Goal: Task Accomplishment & Management: Complete application form

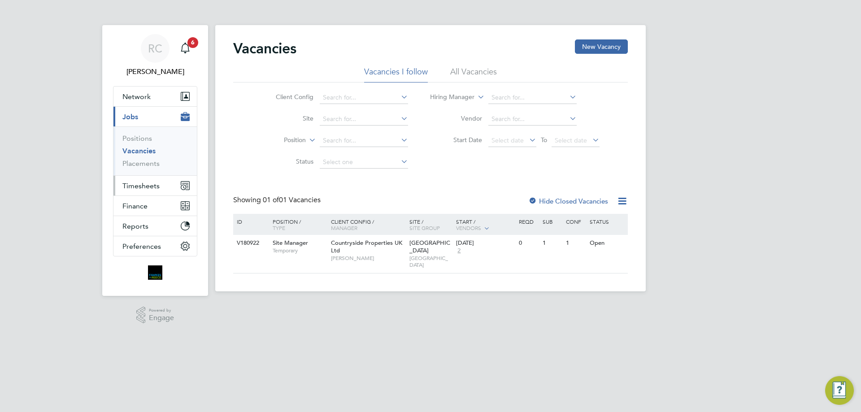
click at [146, 184] on span "Timesheets" at bounding box center [140, 186] width 37 height 9
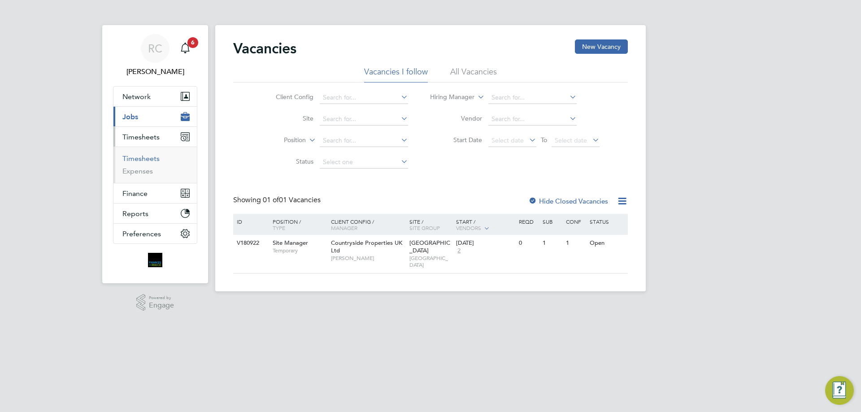
click at [136, 158] on link "Timesheets" at bounding box center [140, 158] width 37 height 9
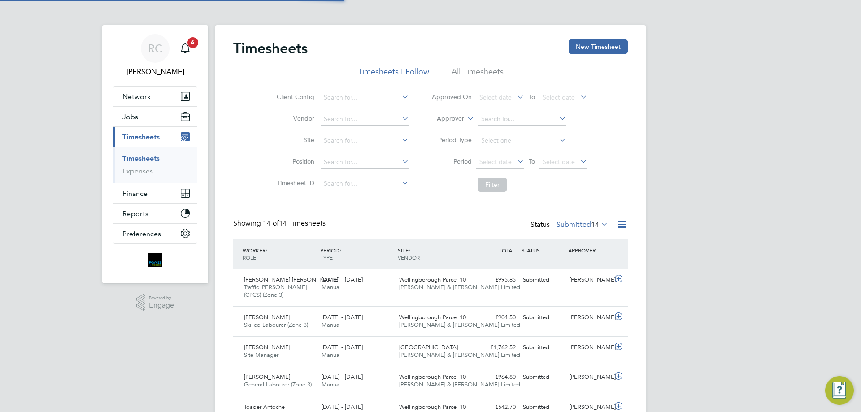
click at [477, 74] on li "All Timesheets" at bounding box center [477, 74] width 52 height 16
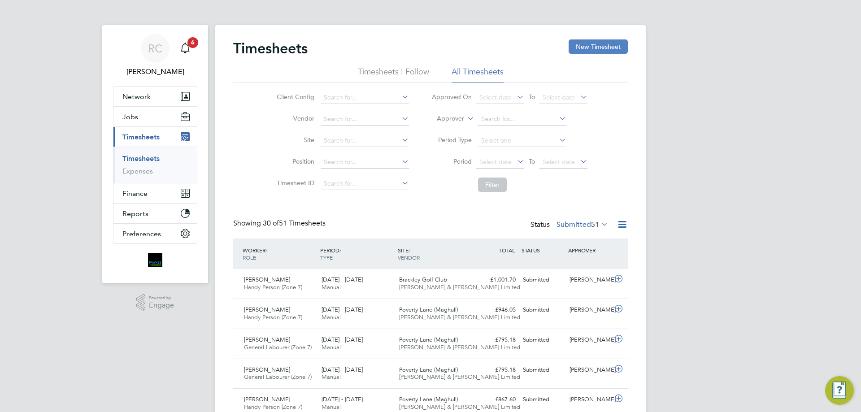
click at [579, 49] on button "New Timesheet" at bounding box center [597, 46] width 59 height 14
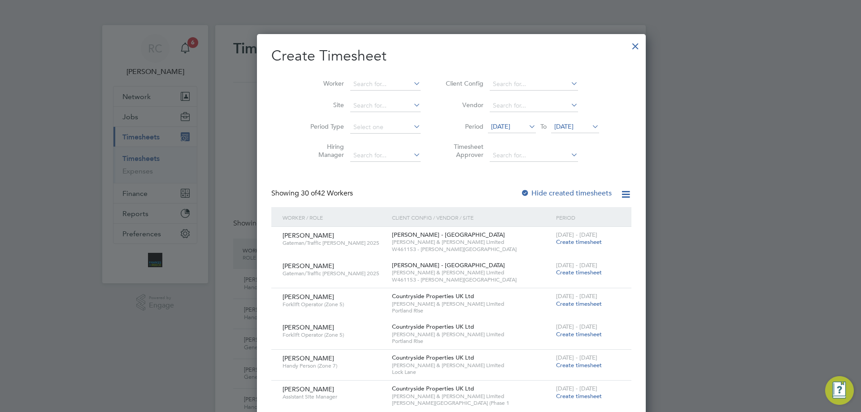
click at [560, 124] on span "[DATE]" at bounding box center [563, 126] width 19 height 8
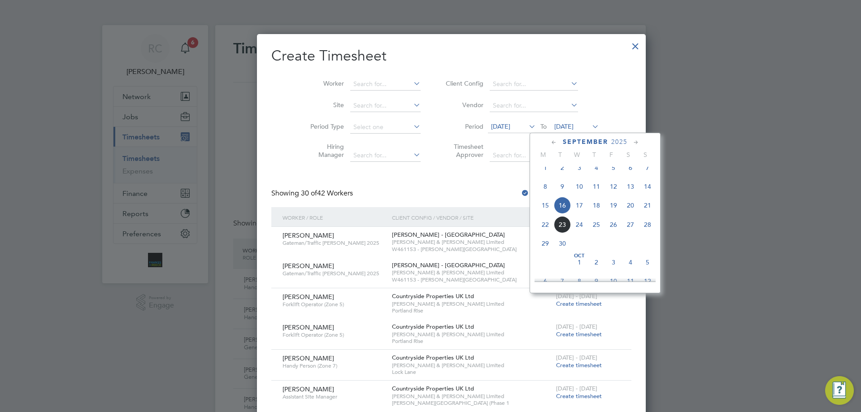
click at [651, 212] on span "21" at bounding box center [647, 205] width 17 height 17
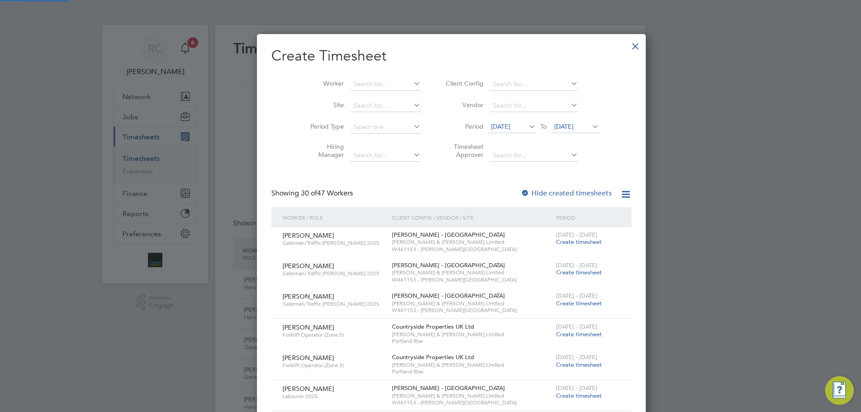
click at [520, 193] on div at bounding box center [524, 193] width 9 height 9
click at [350, 79] on input at bounding box center [385, 84] width 70 height 13
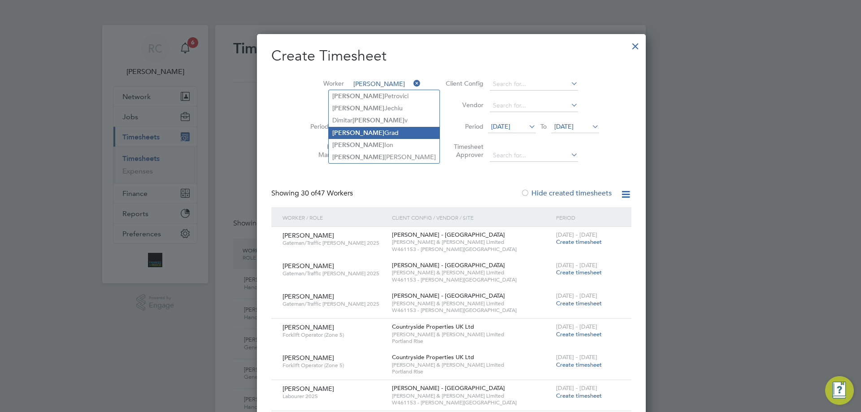
click at [370, 130] on li "Vasile Grad" at bounding box center [384, 133] width 111 height 12
type input "Vasile Grad"
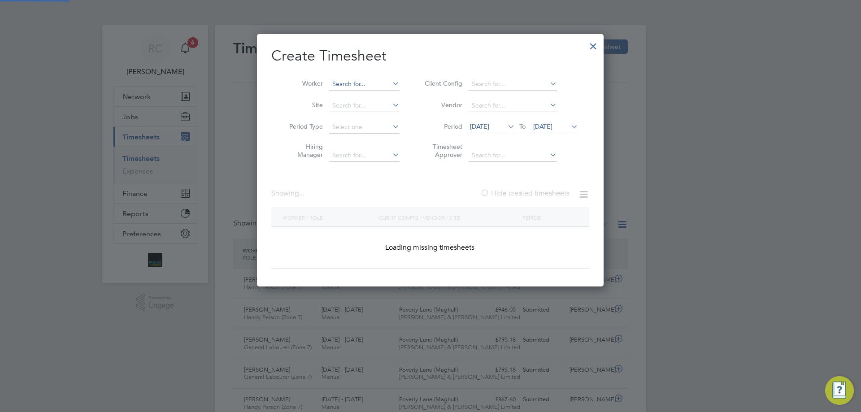
click at [344, 84] on input at bounding box center [364, 84] width 70 height 13
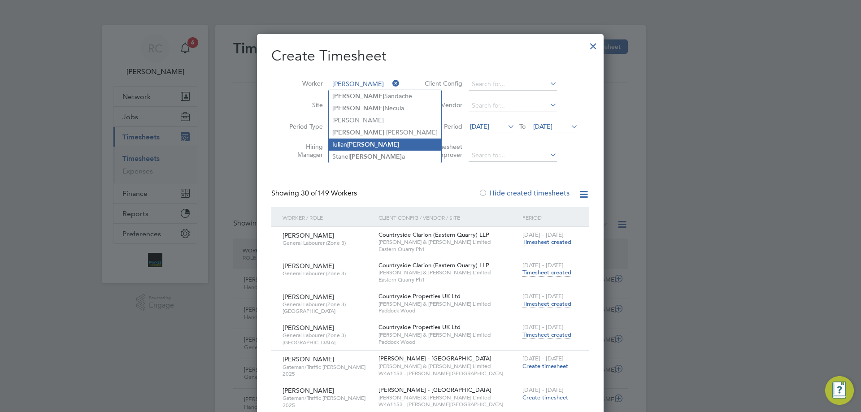
click at [356, 144] on b "Petre" at bounding box center [373, 145] width 52 height 8
type input "Iulian Petre"
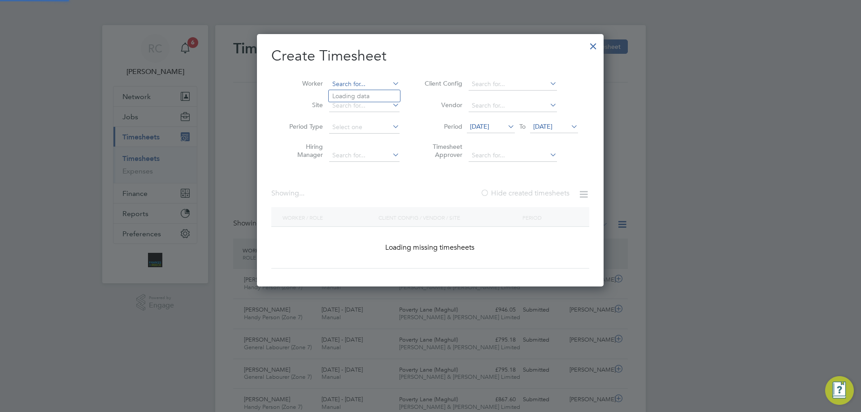
click at [356, 83] on input at bounding box center [364, 84] width 70 height 13
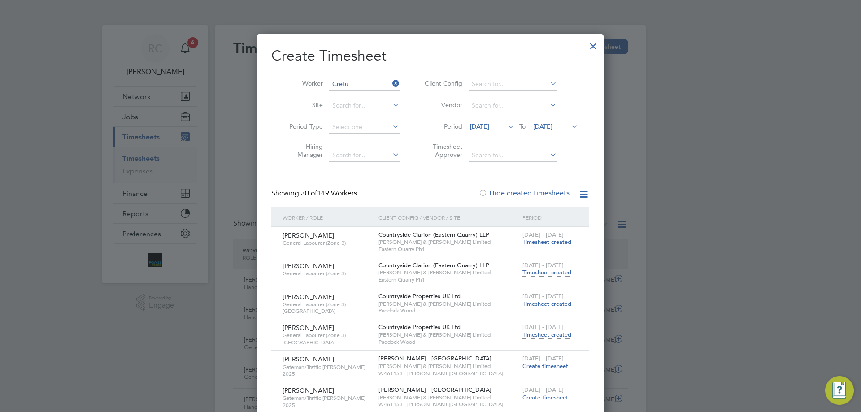
click at [357, 97] on li "Petre-Marius Cretu" at bounding box center [366, 96] width 75 height 12
type input "Petre-Marius Cretu"
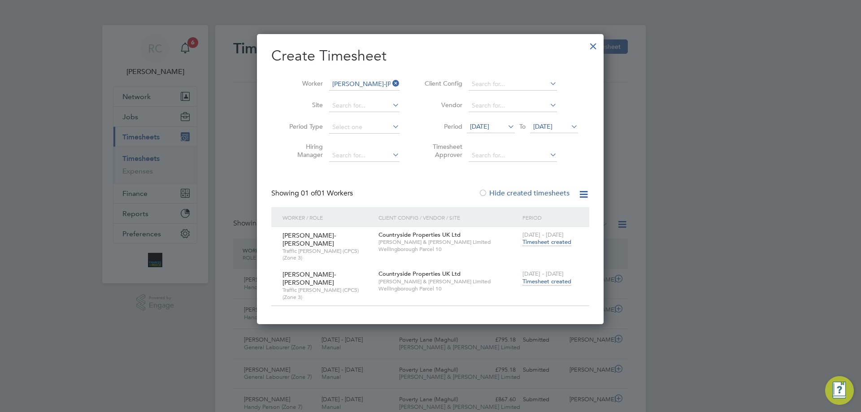
click at [552, 278] on span "Timesheet created" at bounding box center [546, 282] width 49 height 8
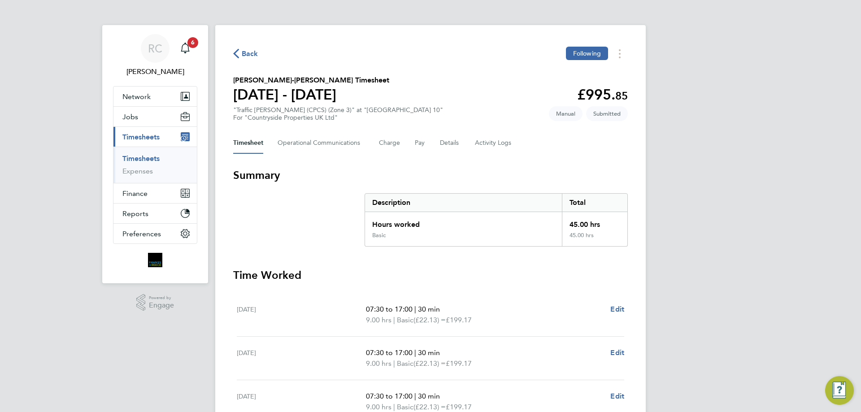
click at [153, 156] on link "Timesheets" at bounding box center [140, 158] width 37 height 9
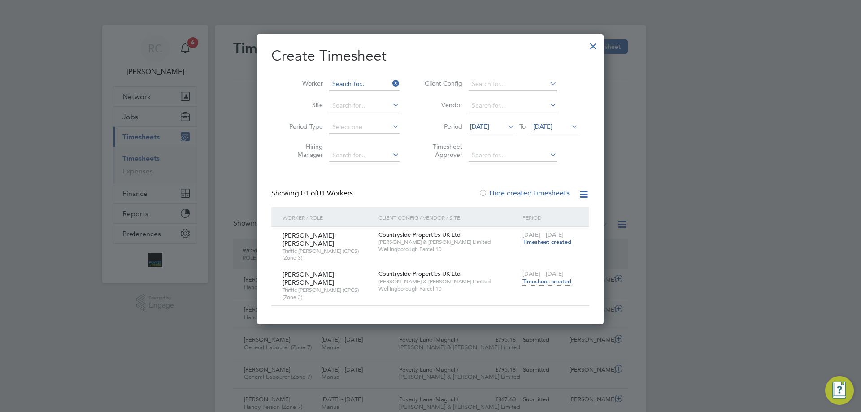
click at [359, 82] on input at bounding box center [364, 84] width 70 height 13
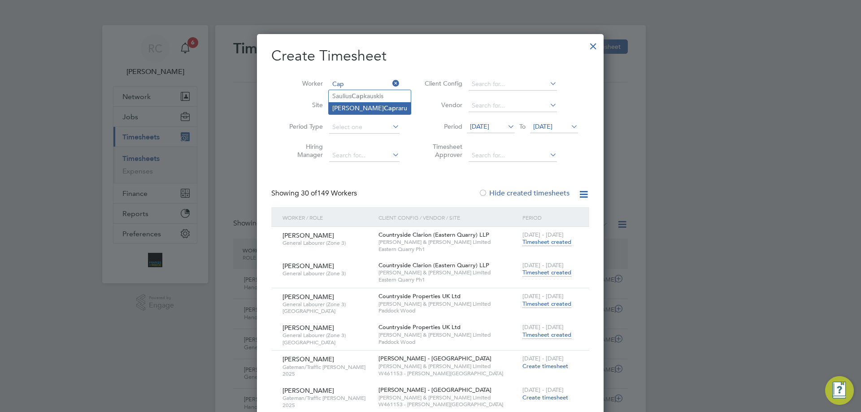
click at [358, 106] on li "Gabriel Gheorge Cap raru" at bounding box center [370, 108] width 82 height 12
type input "Gabriel Gheorge Capraru"
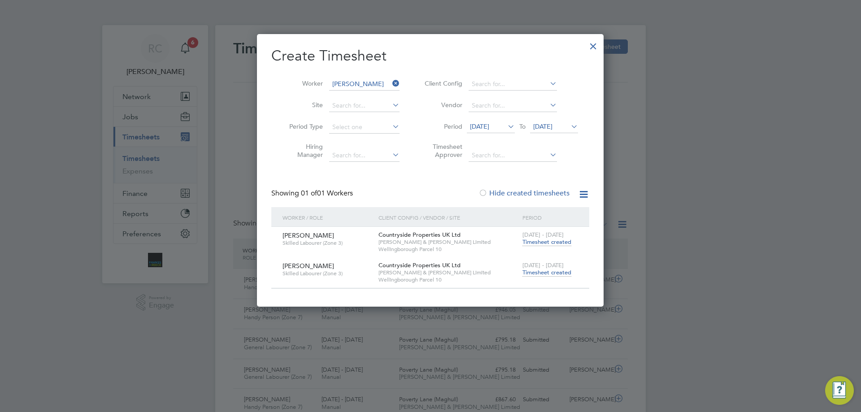
click at [559, 274] on span "Timesheet created" at bounding box center [546, 273] width 49 height 8
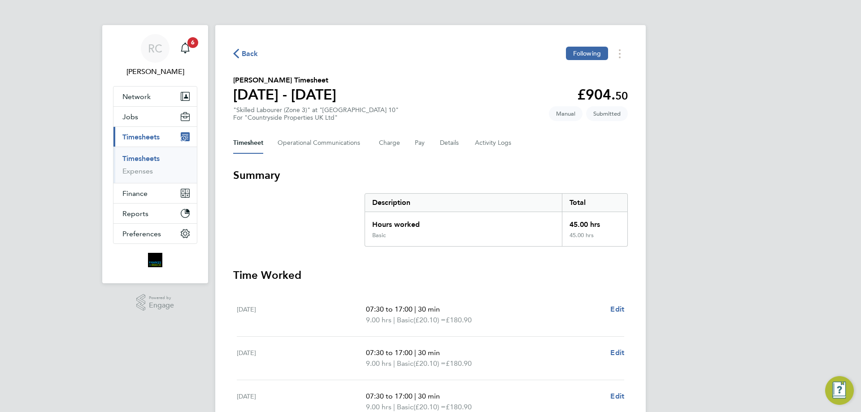
drag, startPoint x: 143, startPoint y: 156, endPoint x: 185, endPoint y: 151, distance: 42.5
click at [143, 156] on link "Timesheets" at bounding box center [140, 158] width 37 height 9
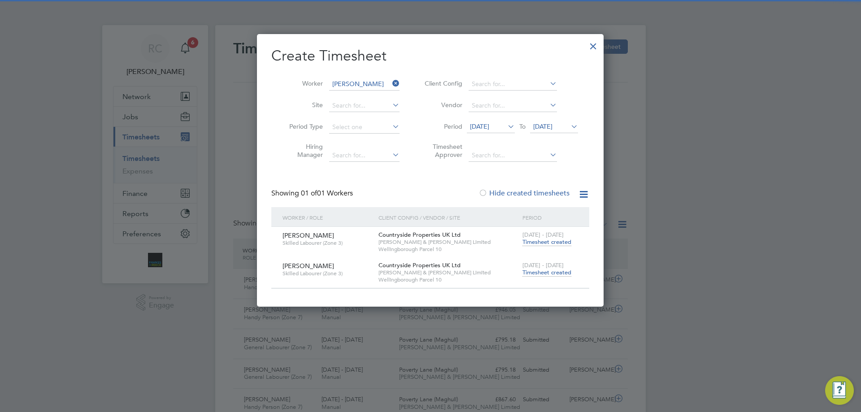
click at [328, 75] on li "Worker Gabriel Gheorge Capraru" at bounding box center [340, 85] width 139 height 22
click at [341, 80] on input at bounding box center [364, 84] width 70 height 13
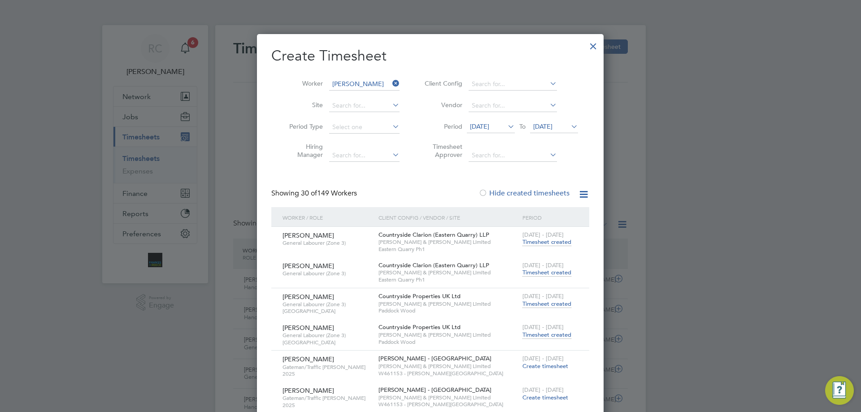
click at [350, 107] on li "Alexandra Rau" at bounding box center [384, 108] width 111 height 12
type input "Alexandra Rau"
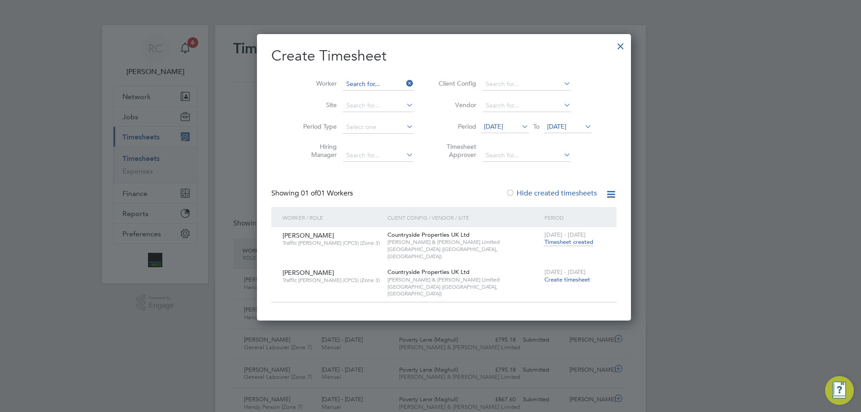
click at [361, 83] on input at bounding box center [378, 84] width 70 height 13
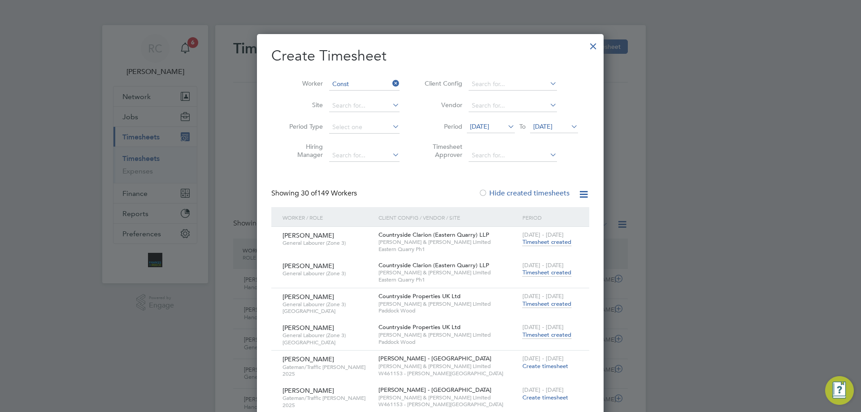
click at [363, 144] on li "Iulia Const antin" at bounding box center [374, 145] width 90 height 12
type input "Iulia Constantin"
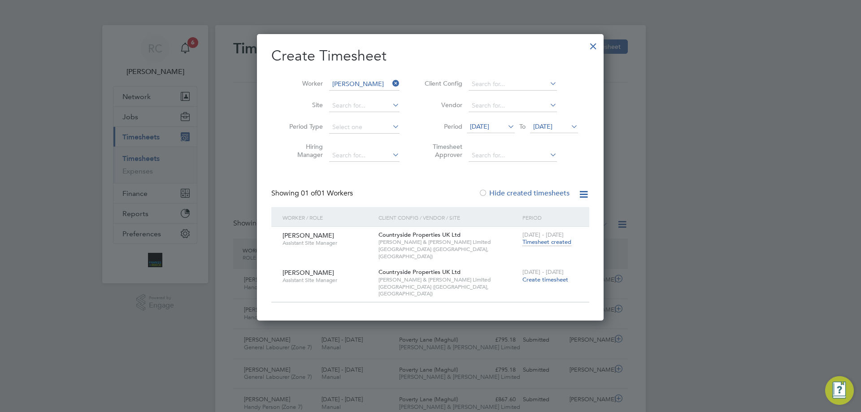
click at [369, 77] on li "Worker Iulia Constantin" at bounding box center [340, 85] width 139 height 22
click at [366, 82] on input at bounding box center [364, 84] width 70 height 13
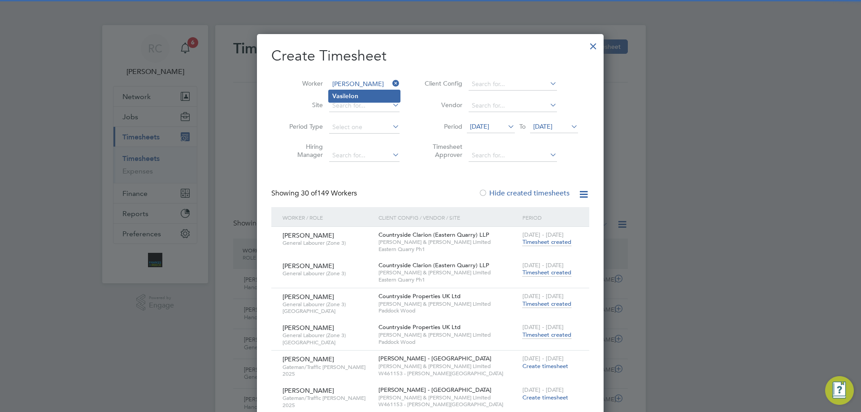
click at [367, 94] on li "Vas ile Ion" at bounding box center [364, 96] width 71 height 12
type input "Vasile Ion"
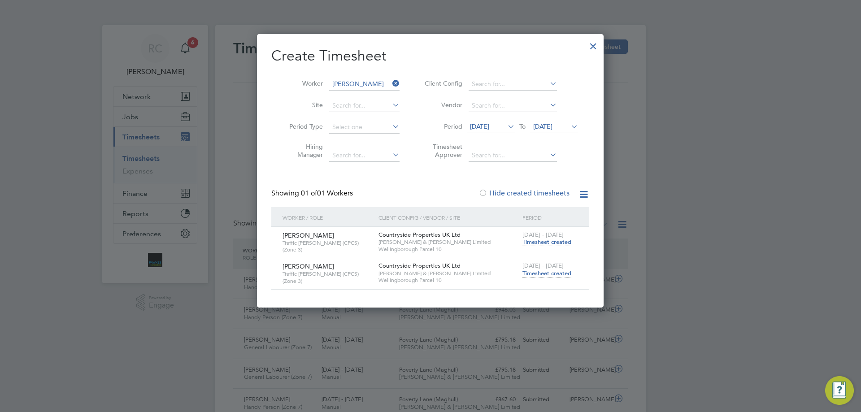
click at [545, 269] on span "Timesheet created" at bounding box center [546, 273] width 49 height 8
